Goal: Task Accomplishment & Management: Manage account settings

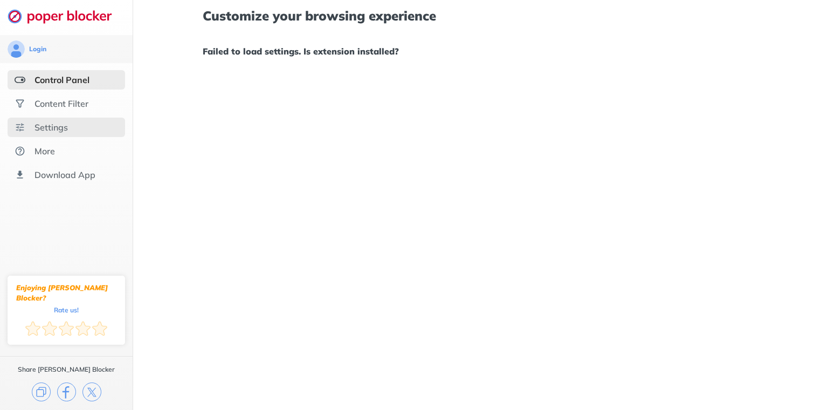
click at [61, 134] on div "Settings" at bounding box center [67, 127] width 118 height 19
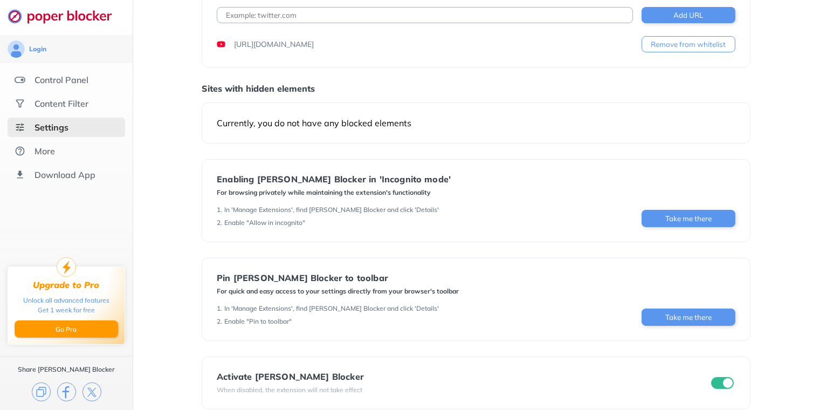
scroll to position [86, 0]
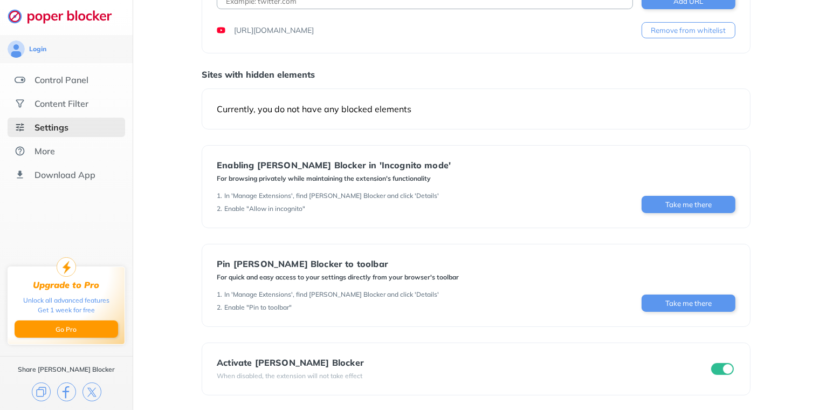
click at [730, 368] on input "checkbox" at bounding box center [722, 369] width 23 height 12
click at [727, 370] on input "checkbox" at bounding box center [722, 369] width 23 height 12
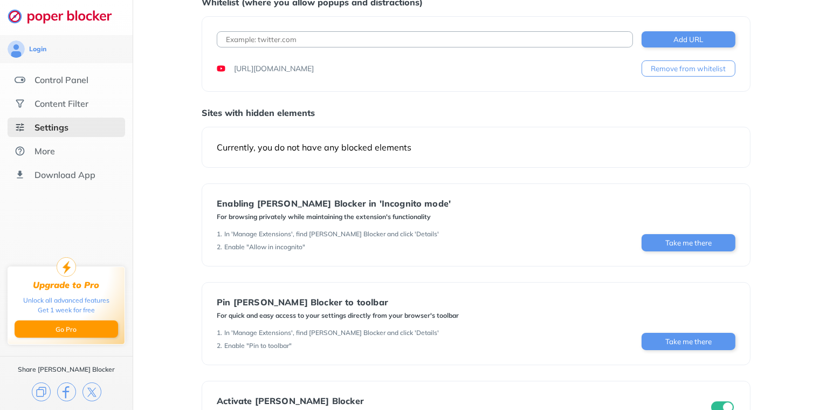
scroll to position [0, 0]
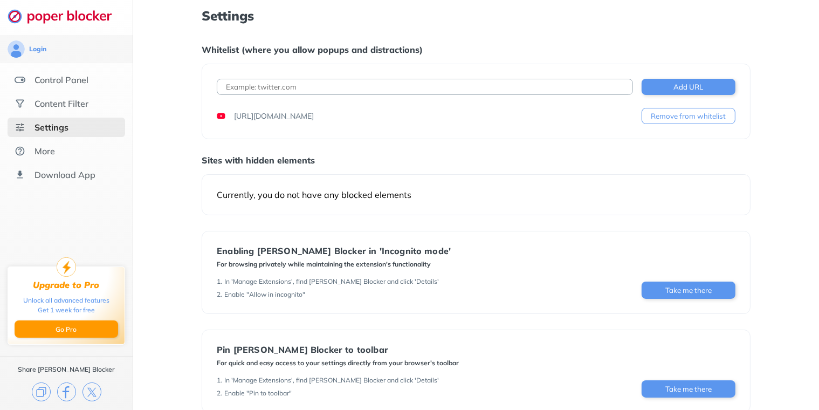
click at [446, 193] on div "Currently, you do not have any blocked elements" at bounding box center [476, 194] width 519 height 11
click at [260, 180] on div "Currently, you do not have any blocked elements" at bounding box center [476, 194] width 549 height 41
drag, startPoint x: 327, startPoint y: 195, endPoint x: 330, endPoint y: 189, distance: 6.5
click at [328, 195] on div "Currently, you do not have any blocked elements" at bounding box center [476, 194] width 519 height 11
click at [73, 156] on div "More" at bounding box center [67, 150] width 118 height 19
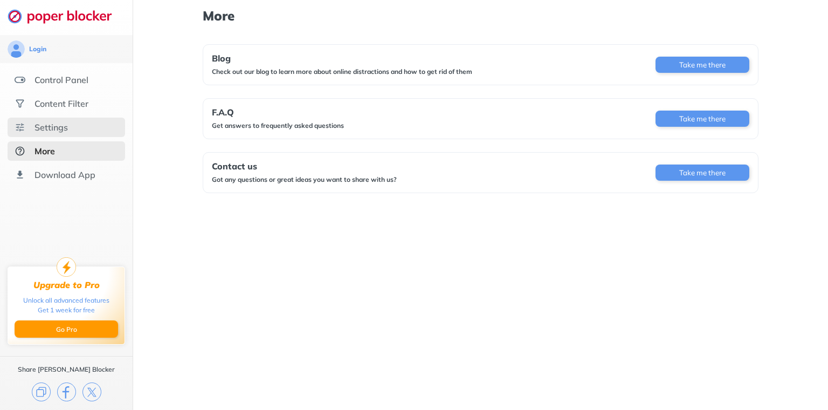
click at [71, 125] on div "Settings" at bounding box center [67, 127] width 118 height 19
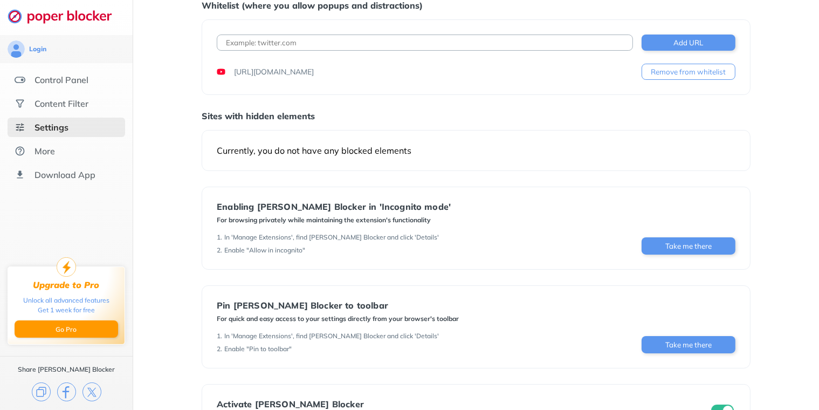
scroll to position [54, 0]
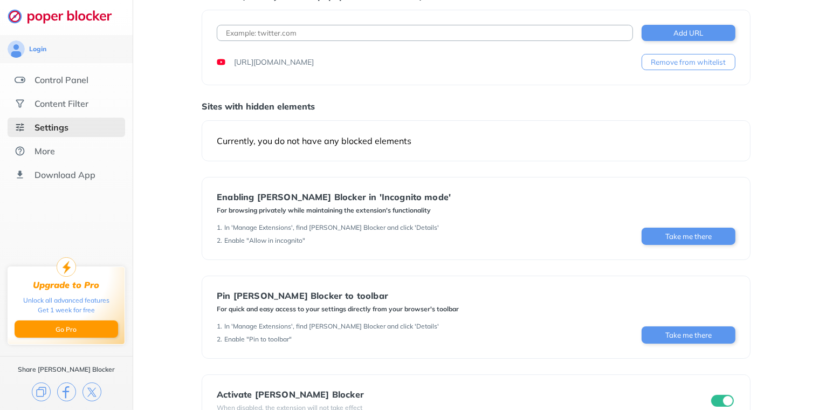
click at [250, 111] on div "Sites with hidden elements" at bounding box center [476, 106] width 549 height 11
click at [296, 107] on div "Sites with hidden elements" at bounding box center [476, 106] width 549 height 11
click at [309, 143] on div "Currently, you do not have any blocked elements" at bounding box center [476, 140] width 519 height 11
click at [92, 106] on div "Content Filter" at bounding box center [67, 103] width 118 height 19
